Goal: Task Accomplishment & Management: Complete application form

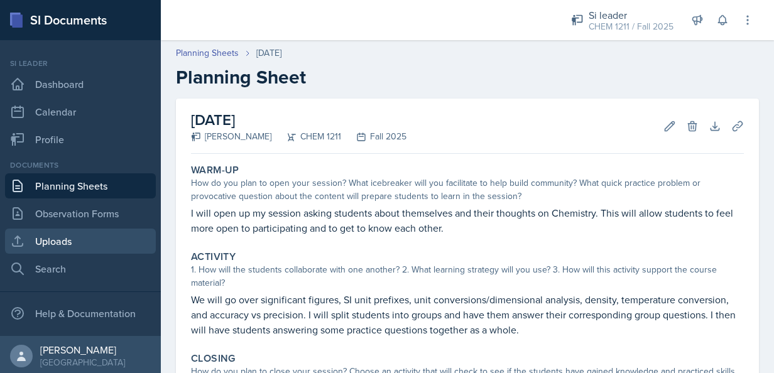
scroll to position [3, 0]
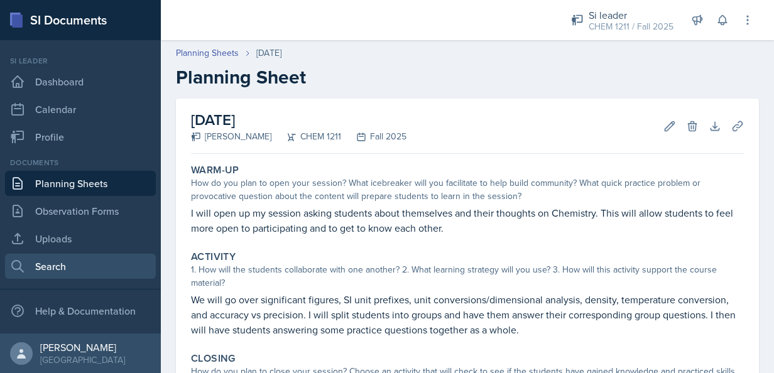
click at [73, 270] on link "Search" at bounding box center [80, 266] width 151 height 25
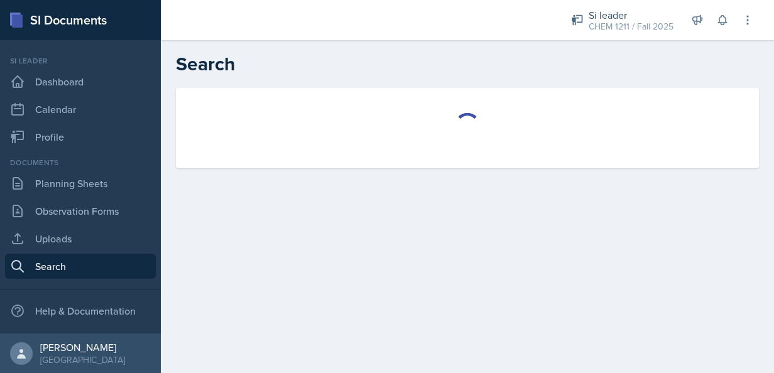
select select "all"
select select "1"
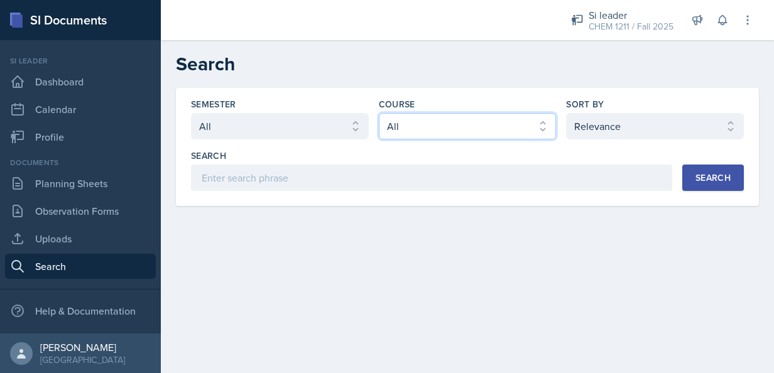
click at [511, 128] on select "Select course All ACCT 2101 ACCT 2102 ACCT 4050 ANTH 1102 ANTH 3301 ARCH 1000 A…" at bounding box center [468, 126] width 178 height 26
select select "3d8cb279-65cd-49af-8cf0-21e75e9e675e"
click at [379, 113] on select "Select course All ACCT 2101 ACCT 2102 ACCT 4050 ANTH 1102 ANTH 3301 ARCH 1000 A…" at bounding box center [468, 126] width 178 height 26
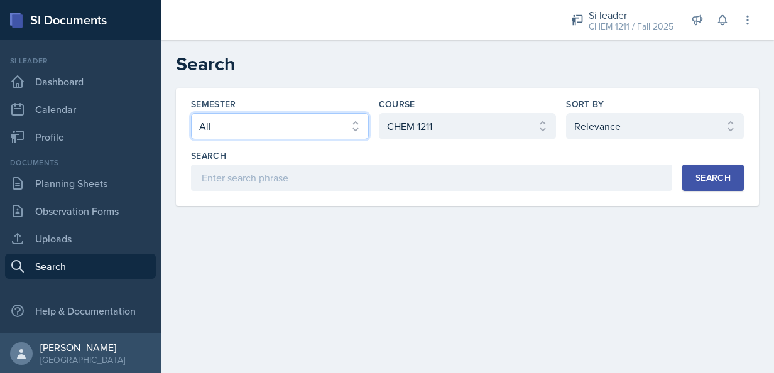
click at [330, 122] on select "Select semester All Fall 2025 Summer 2025 Spring 2025 Fall 2024 Summer 2024 Spr…" at bounding box center [280, 126] width 178 height 26
select select "2bed604d-1099-4043-b1bc-2365e8740244"
click at [191, 113] on select "Select semester All Fall 2025 Summer 2025 Spring 2025 Fall 2024 Summer 2024 Spr…" at bounding box center [280, 126] width 178 height 26
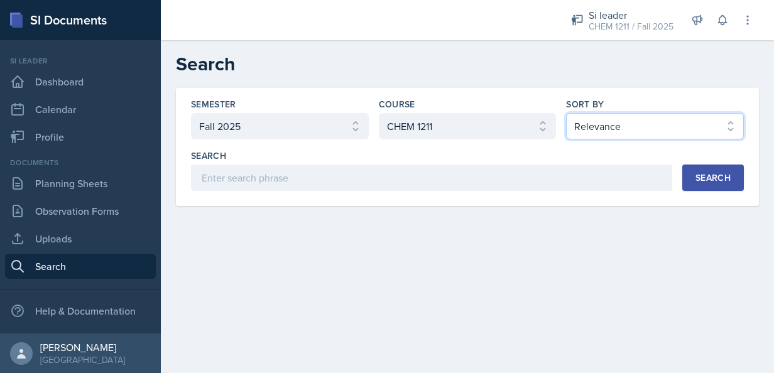
click at [650, 117] on select "Select sort by Relevance Document Date (Asc) Document Date (Desc)" at bounding box center [655, 126] width 178 height 26
select select "3"
click at [566, 113] on select "Select sort by Relevance Document Date (Asc) Document Date (Desc)" at bounding box center [655, 126] width 178 height 26
click at [720, 182] on div "Search" at bounding box center [712, 178] width 35 height 10
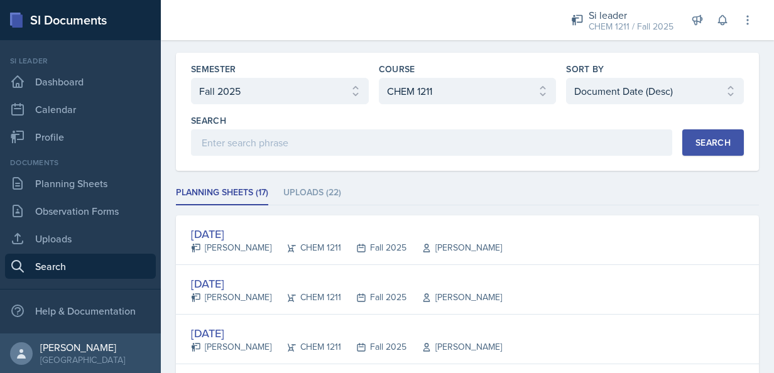
scroll to position [50, 0]
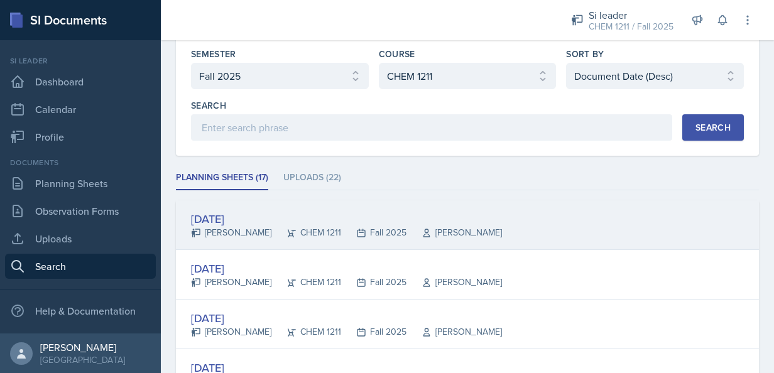
click at [230, 226] on div "[PERSON_NAME]" at bounding box center [231, 232] width 80 height 13
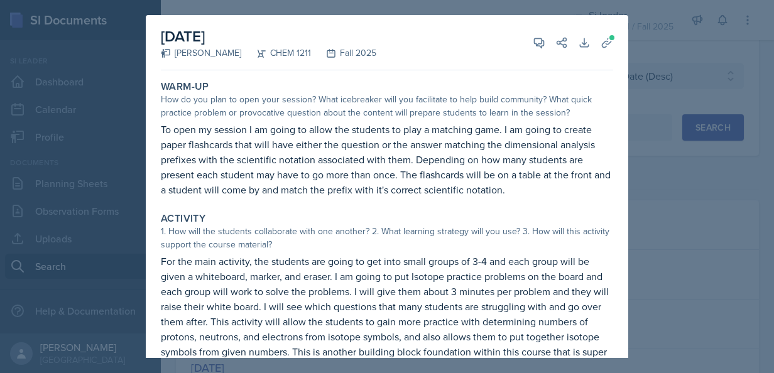
click at [658, 215] on div at bounding box center [387, 186] width 774 height 373
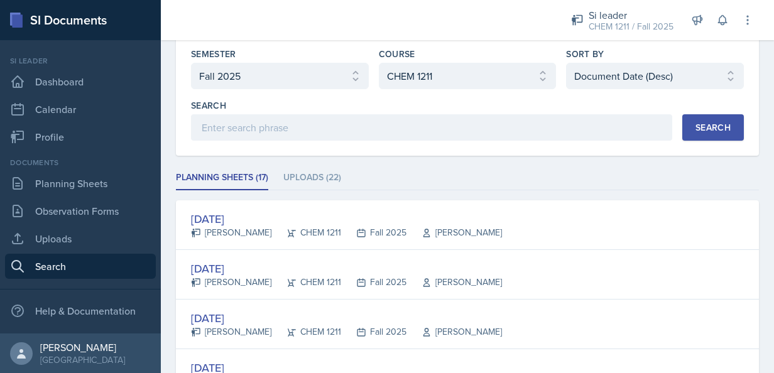
click at [658, 215] on div "[DATE] [PERSON_NAME] CHEM 1211 Fall 2025 [PERSON_NAME]" at bounding box center [467, 225] width 583 height 50
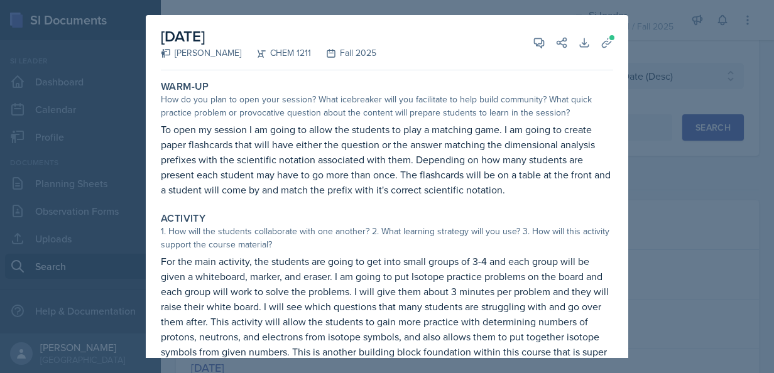
click at [658, 215] on div at bounding box center [387, 186] width 774 height 373
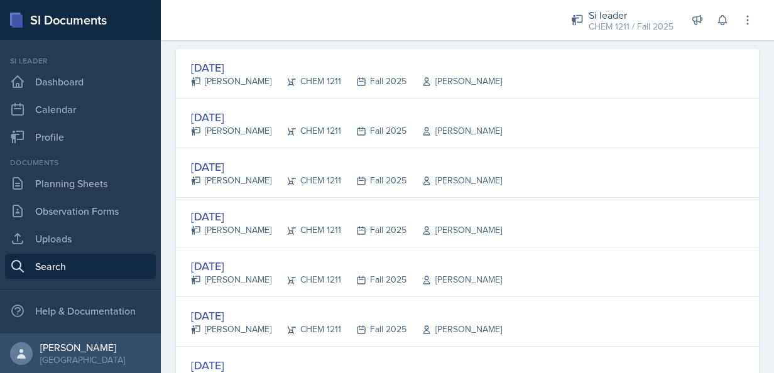
scroll to position [226, 0]
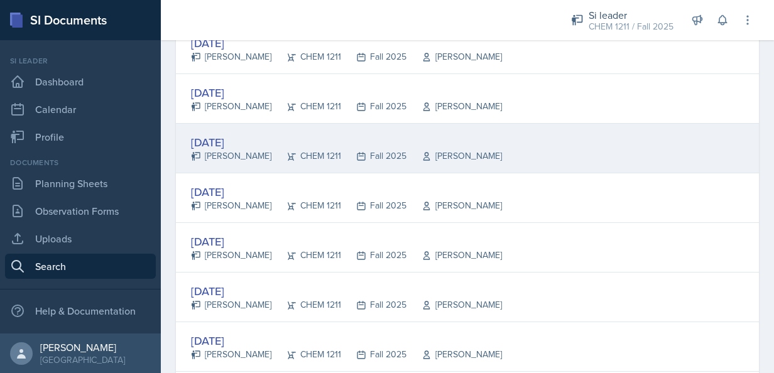
click at [232, 144] on div "[DATE]" at bounding box center [346, 142] width 311 height 17
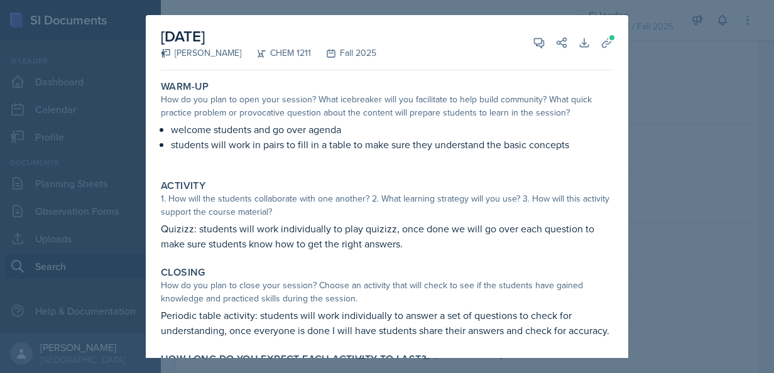
click at [680, 212] on div at bounding box center [387, 186] width 774 height 373
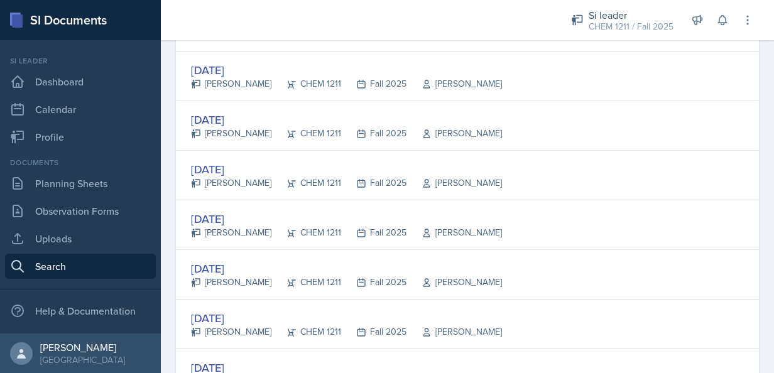
scroll to position [352, 0]
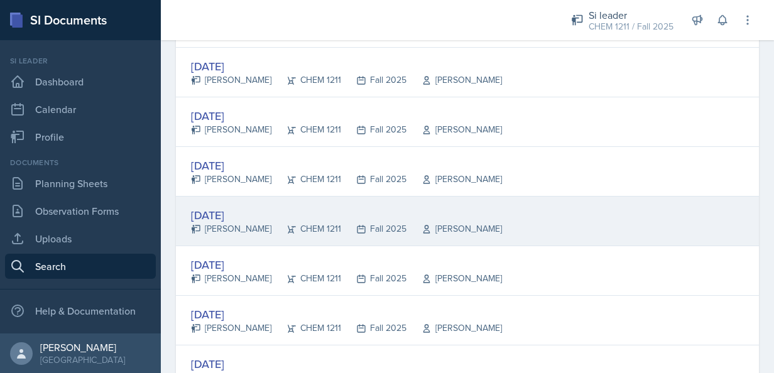
click at [229, 209] on div "[DATE]" at bounding box center [346, 215] width 311 height 17
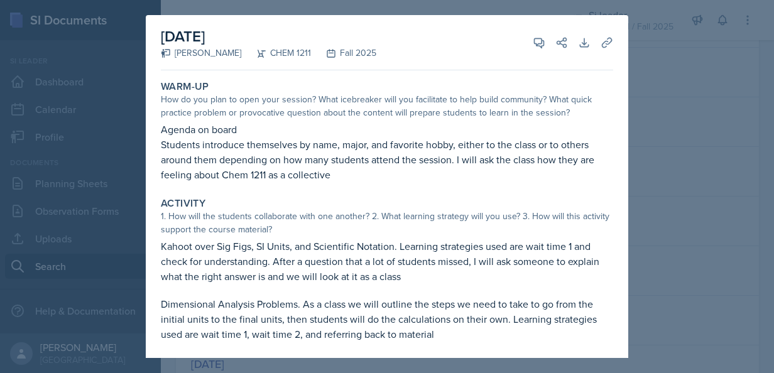
click at [685, 117] on div at bounding box center [387, 186] width 774 height 373
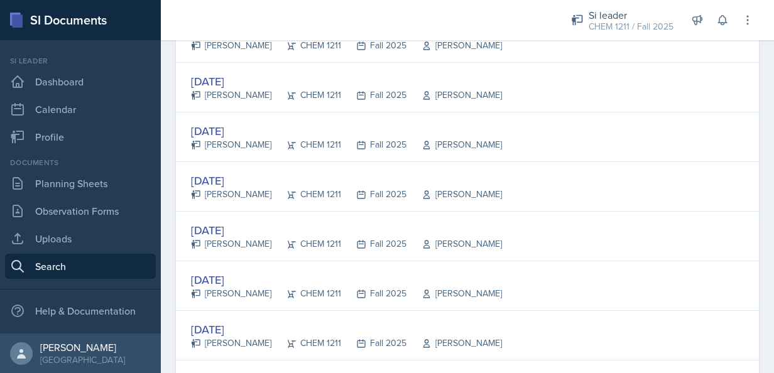
scroll to position [528, 0]
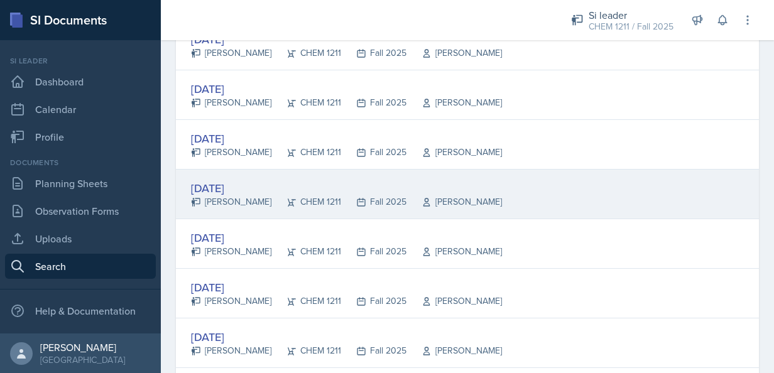
click at [328, 187] on div "[DATE]" at bounding box center [346, 188] width 311 height 17
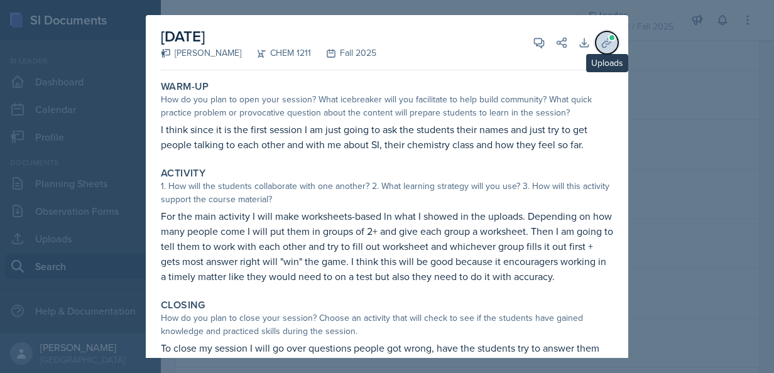
click at [602, 41] on icon at bounding box center [606, 42] width 9 height 9
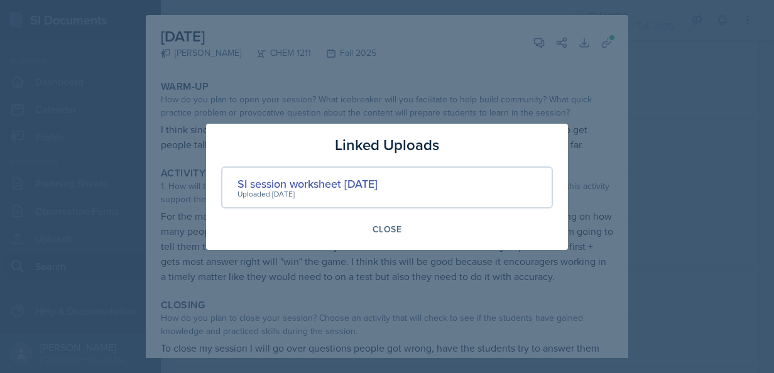
click at [713, 229] on div at bounding box center [387, 186] width 774 height 373
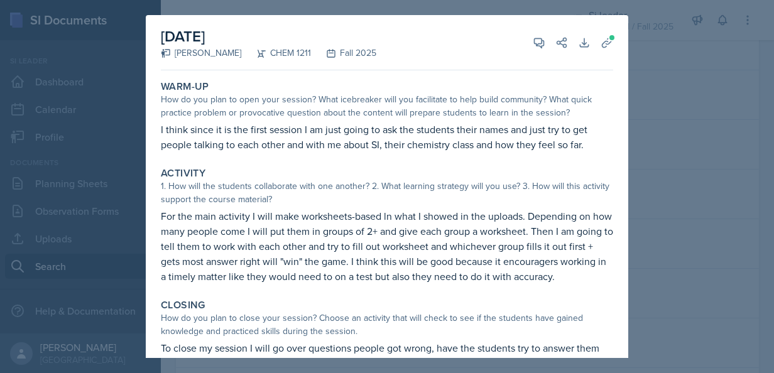
click at [712, 229] on div at bounding box center [387, 186] width 774 height 373
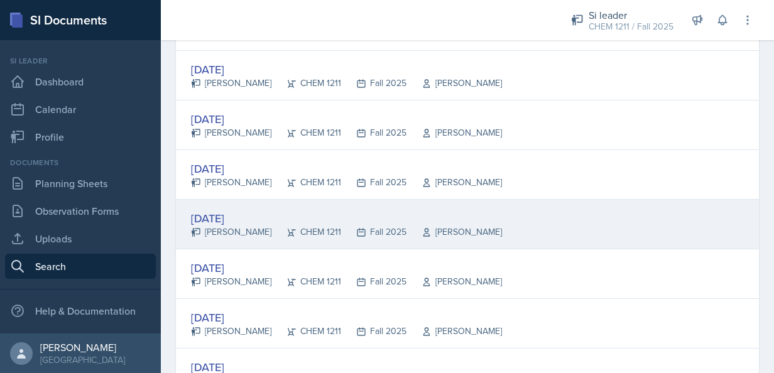
scroll to position [603, 0]
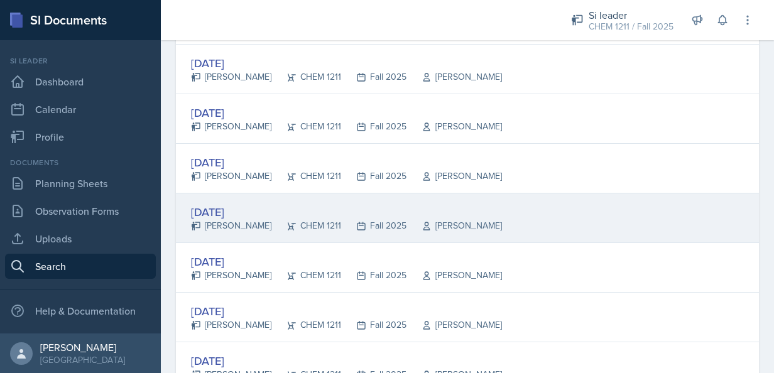
click at [405, 205] on div "[DATE]" at bounding box center [346, 212] width 311 height 17
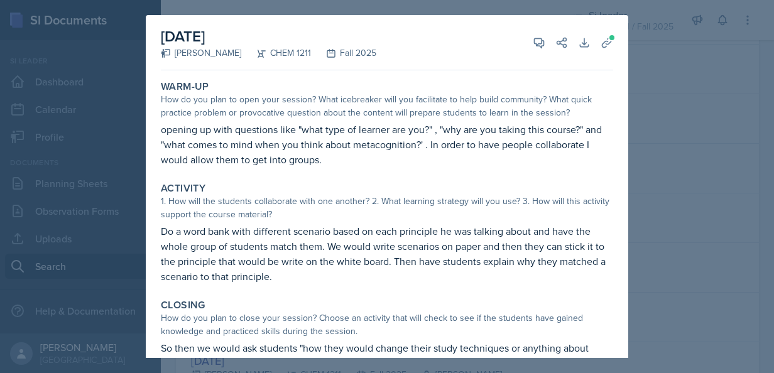
click at [652, 234] on div at bounding box center [387, 186] width 774 height 373
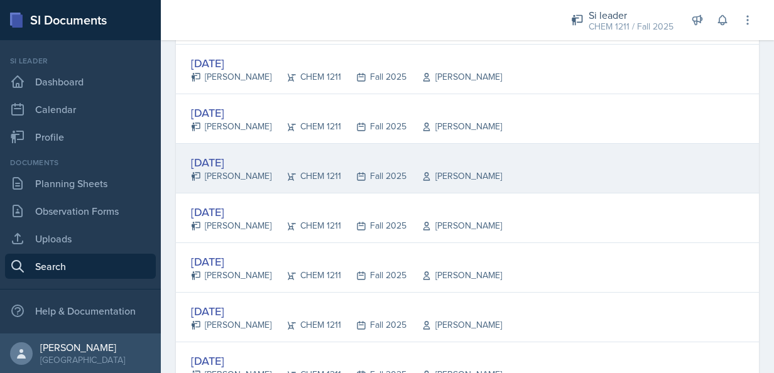
click at [233, 154] on div "[DATE]" at bounding box center [346, 162] width 311 height 17
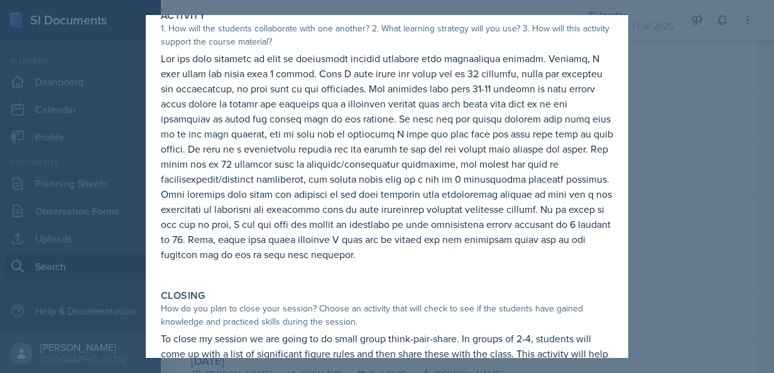
scroll to position [0, 0]
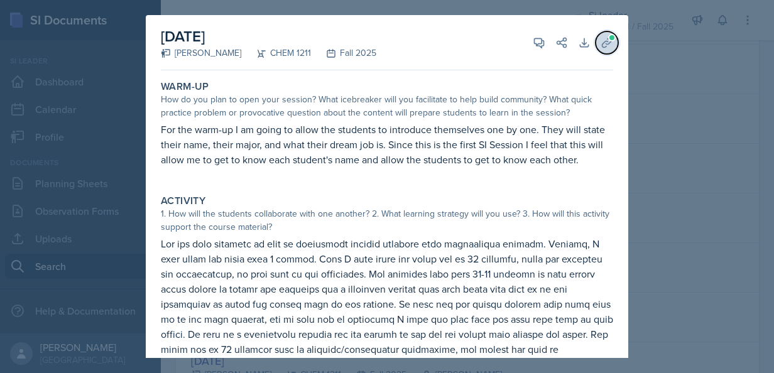
click at [600, 39] on icon at bounding box center [606, 42] width 13 height 13
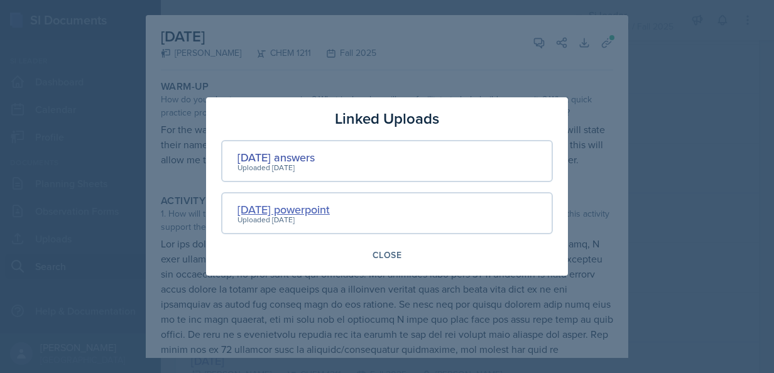
click at [315, 209] on div "[DATE] powerpoint" at bounding box center [283, 209] width 92 height 17
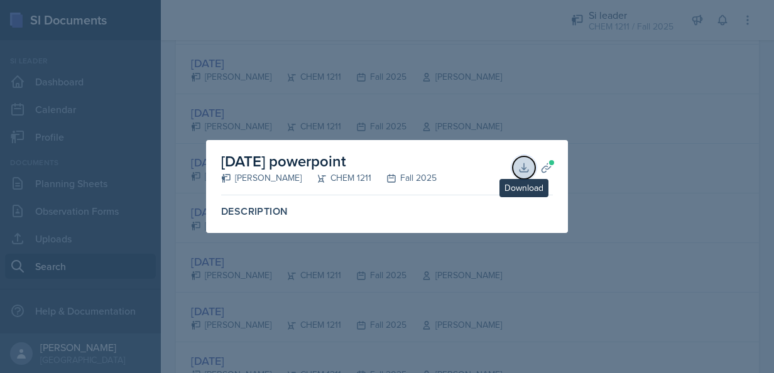
click at [525, 160] on button "Download" at bounding box center [524, 167] width 23 height 23
click at [647, 206] on div at bounding box center [387, 186] width 774 height 373
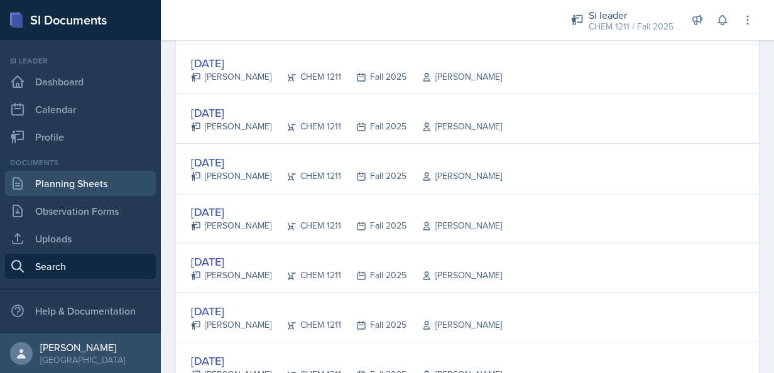
click at [54, 187] on link "Planning Sheets" at bounding box center [80, 183] width 151 height 25
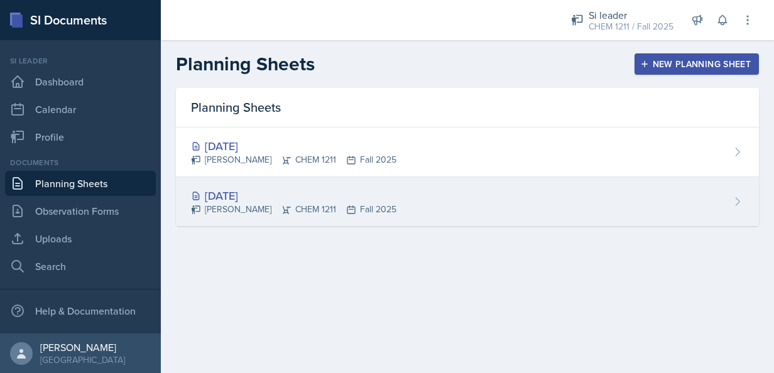
click at [594, 200] on div "[DATE] [PERSON_NAME] CHEM 1211 Fall 2025" at bounding box center [467, 201] width 583 height 49
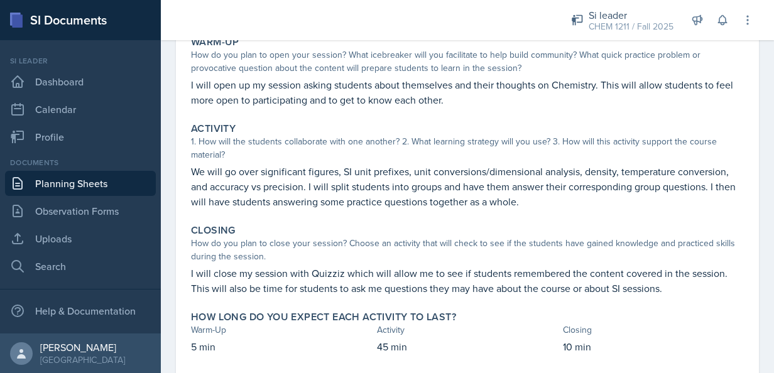
scroll to position [136, 0]
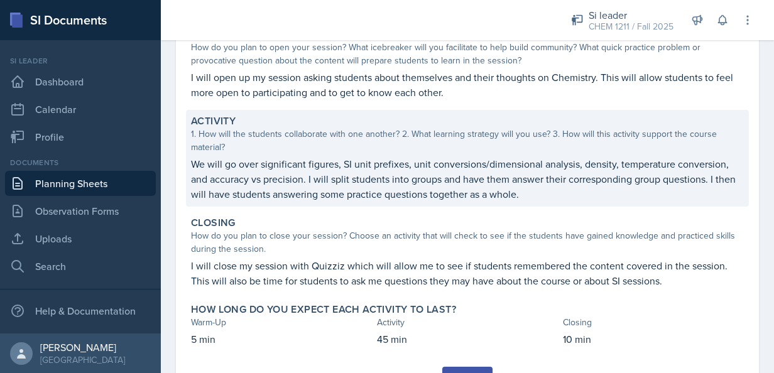
click at [417, 166] on p "We will go over significant figures, SI unit prefixes, unit conversions/dimensi…" at bounding box center [467, 178] width 553 height 45
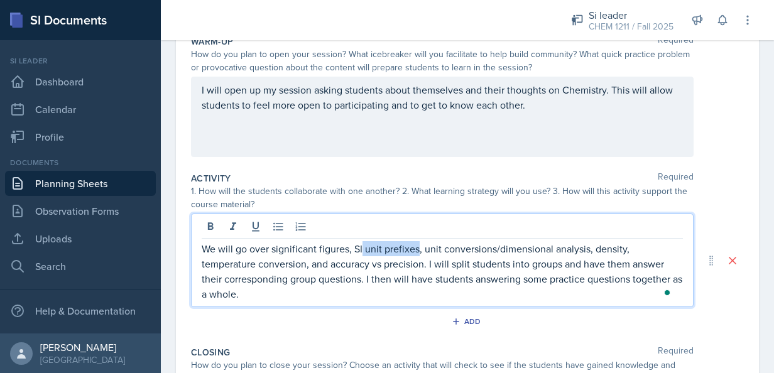
drag, startPoint x: 418, startPoint y: 230, endPoint x: 362, endPoint y: 240, distance: 57.4
click at [362, 241] on p "We will go over significant figures, SI unit prefixes, unit conversions/dimensi…" at bounding box center [442, 271] width 481 height 60
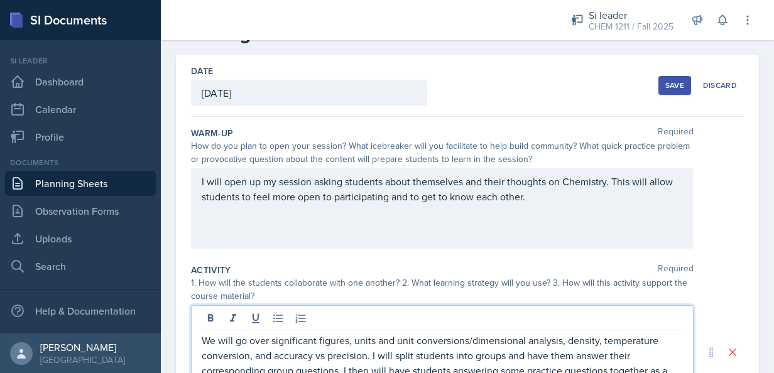
scroll to position [0, 0]
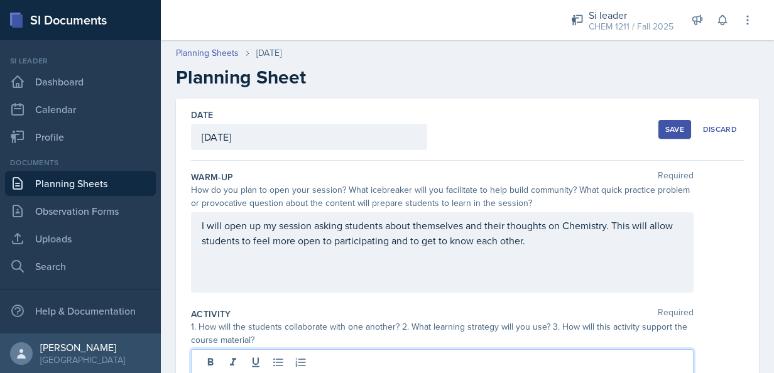
click at [665, 133] on div "Save" at bounding box center [674, 129] width 19 height 10
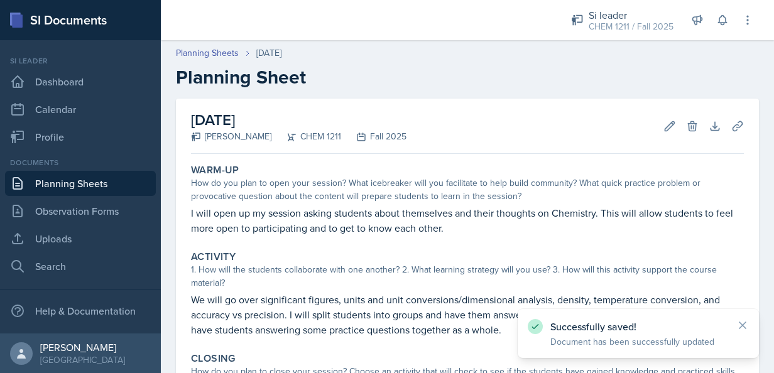
scroll to position [195, 0]
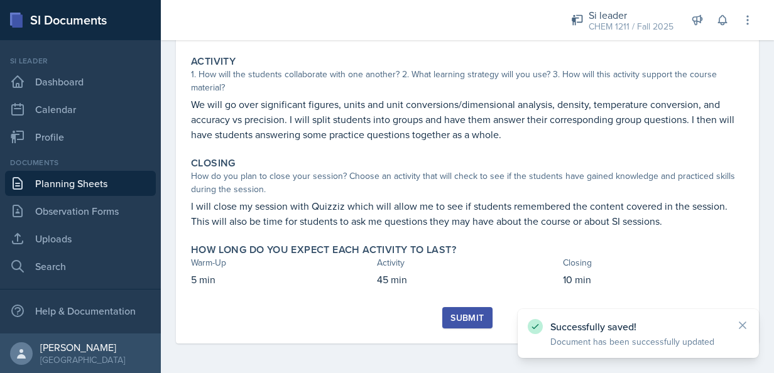
click at [470, 315] on div "Submit" at bounding box center [466, 318] width 33 height 10
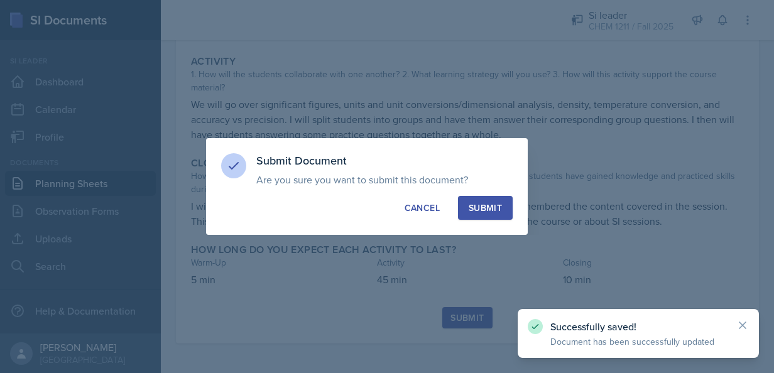
click at [499, 214] on button "Submit" at bounding box center [485, 208] width 55 height 24
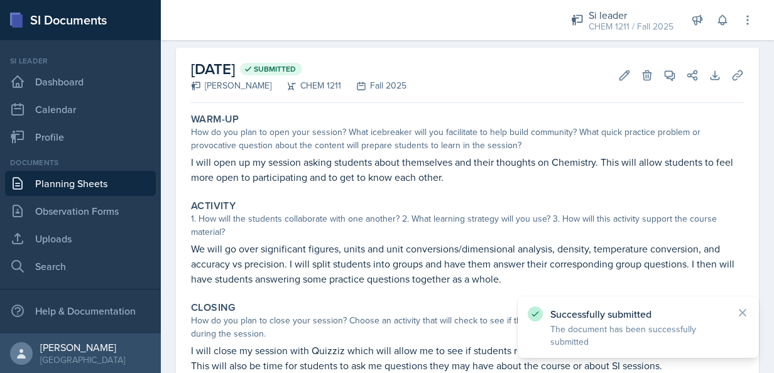
scroll to position [0, 0]
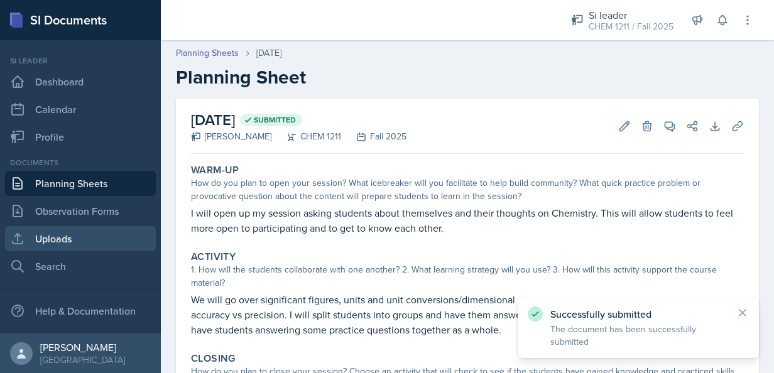
click at [41, 242] on link "Uploads" at bounding box center [80, 238] width 151 height 25
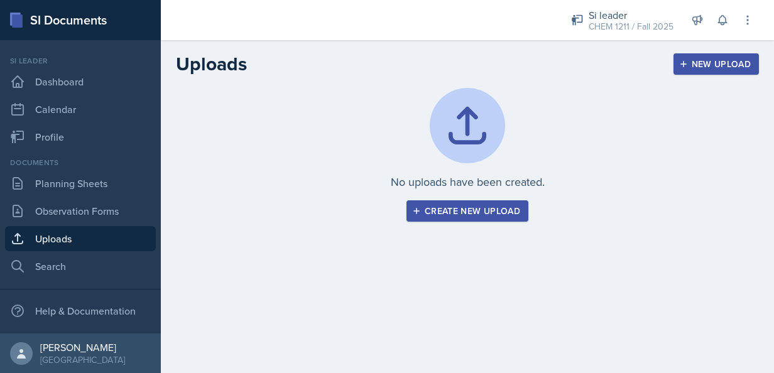
click at [484, 206] on div "Create new upload" at bounding box center [468, 211] width 106 height 10
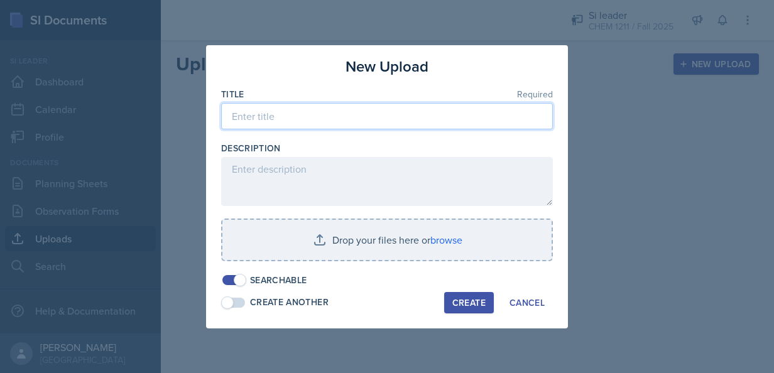
click at [371, 119] on input at bounding box center [387, 116] width 332 height 26
type input "C"
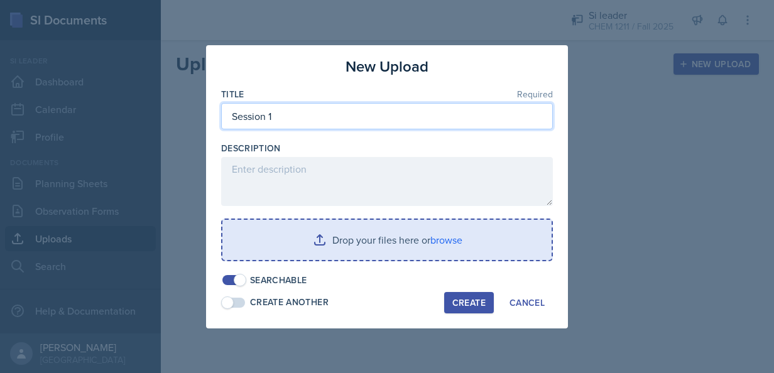
type input "Session 1"
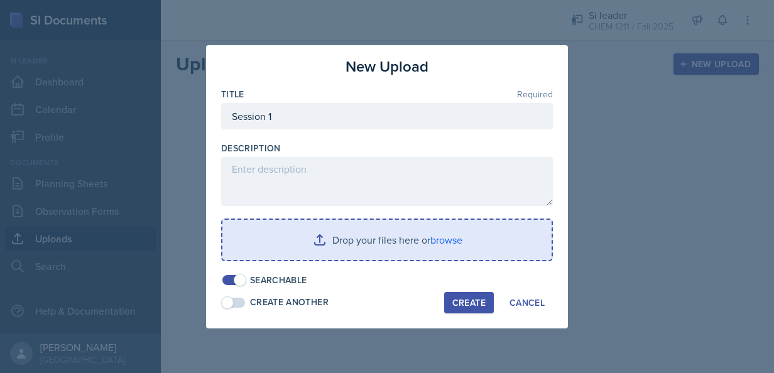
click at [382, 232] on input "file" at bounding box center [386, 240] width 329 height 40
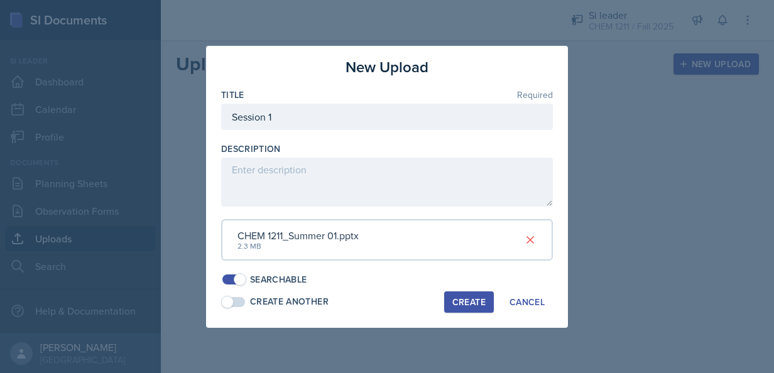
click at [470, 297] on div "Create" at bounding box center [468, 302] width 33 height 10
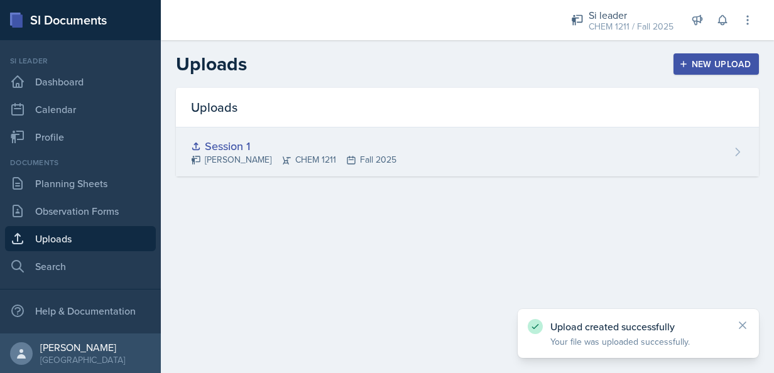
click at [746, 158] on div "Session 1 [PERSON_NAME] CHEM 1211 Fall 2025" at bounding box center [467, 152] width 583 height 49
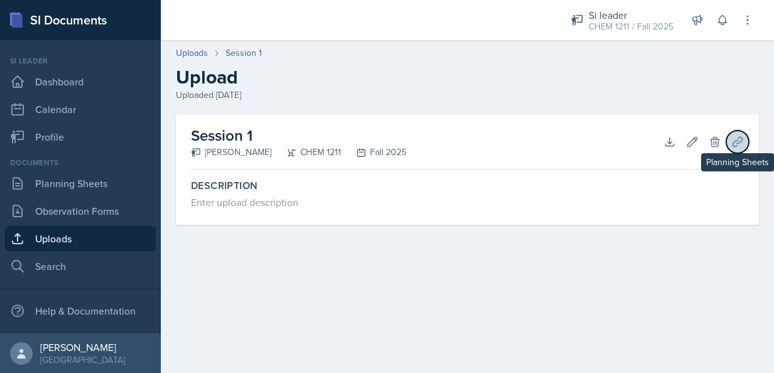
click at [748, 138] on button "Planning Sheets" at bounding box center [737, 142] width 23 height 23
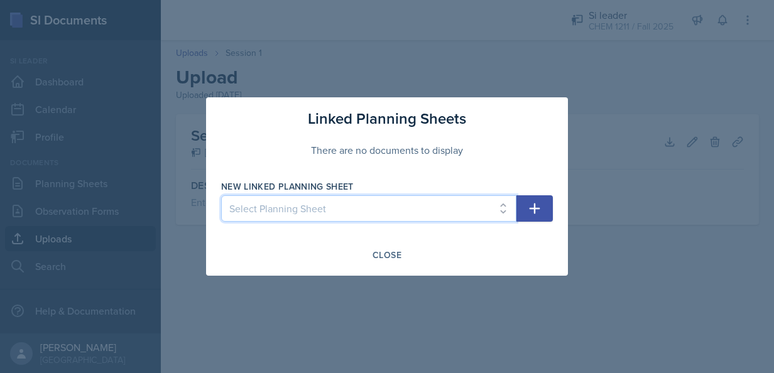
click at [474, 203] on select "Select Planning Sheet [DATE] [DATE]" at bounding box center [368, 208] width 295 height 26
select select "912f1c72-2be7-4134-9d6d-b40561f99ab2"
click at [221, 195] on select "Select Planning Sheet [DATE] [DATE]" at bounding box center [368, 208] width 295 height 26
click at [529, 206] on icon "button" at bounding box center [534, 208] width 15 height 15
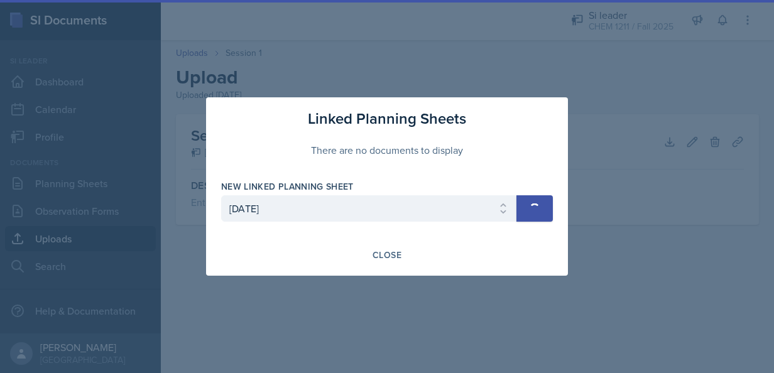
select select
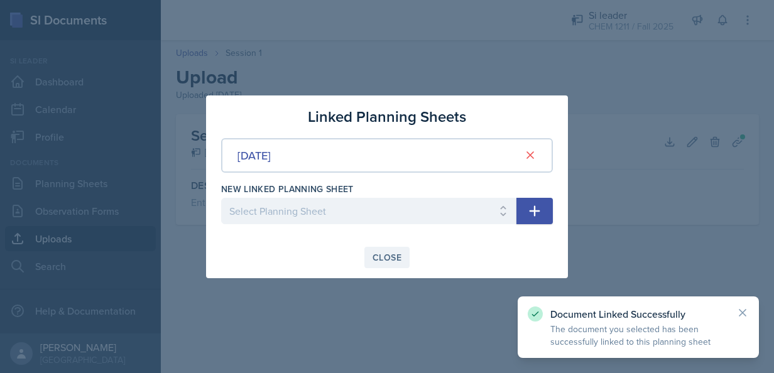
click at [386, 253] on div "Close" at bounding box center [386, 258] width 29 height 10
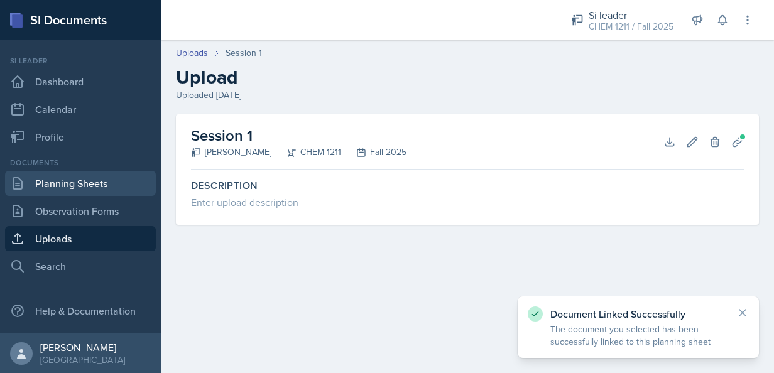
click at [80, 190] on link "Planning Sheets" at bounding box center [80, 183] width 151 height 25
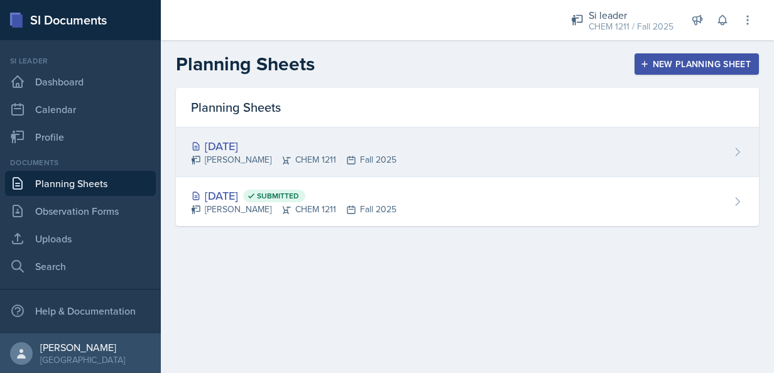
click at [259, 176] on div "[DATE] [PERSON_NAME] CHEM 1211 Fall 2025" at bounding box center [467, 153] width 583 height 50
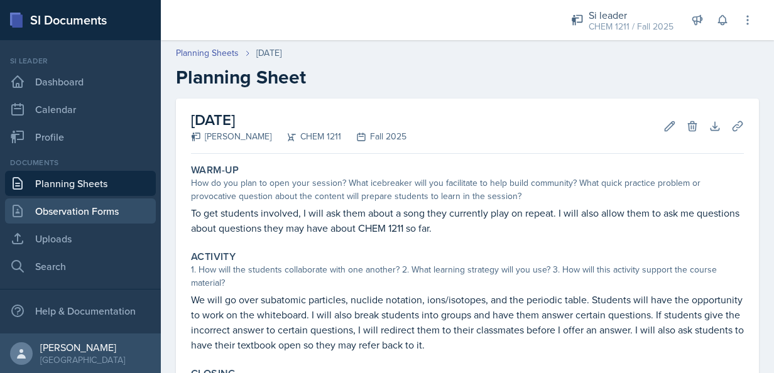
click at [89, 202] on link "Observation Forms" at bounding box center [80, 210] width 151 height 25
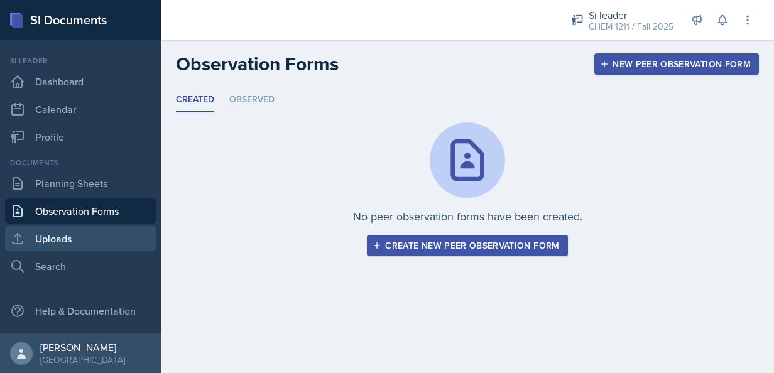
click at [51, 239] on link "Uploads" at bounding box center [80, 238] width 151 height 25
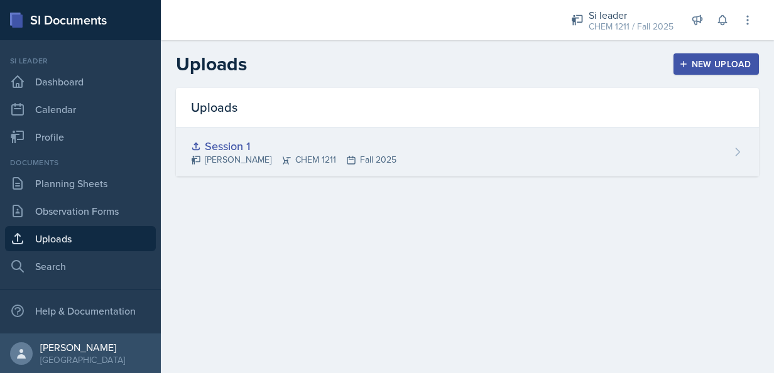
click at [280, 149] on div "Session 1" at bounding box center [293, 146] width 205 height 17
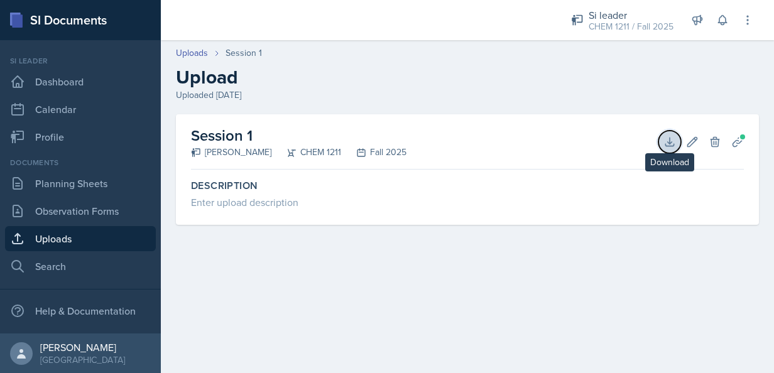
click at [667, 136] on icon at bounding box center [669, 142] width 13 height 13
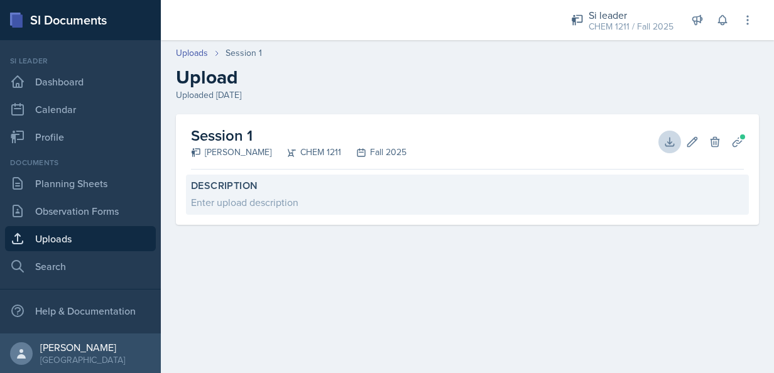
click at [747, 186] on div "Description Enter upload description" at bounding box center [467, 195] width 563 height 40
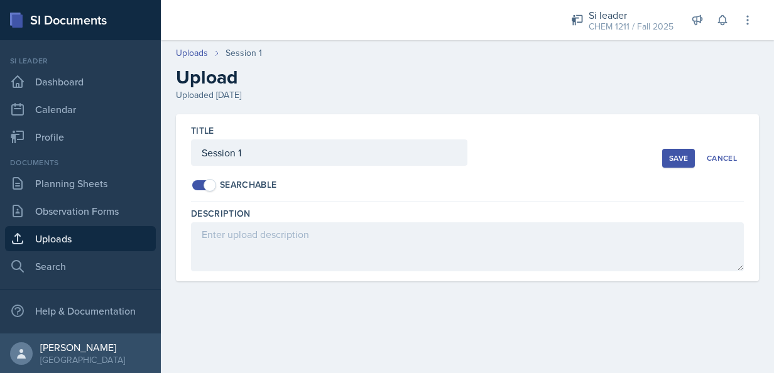
click at [715, 214] on div "Description" at bounding box center [467, 213] width 553 height 13
